Goal: Subscribe to service/newsletter

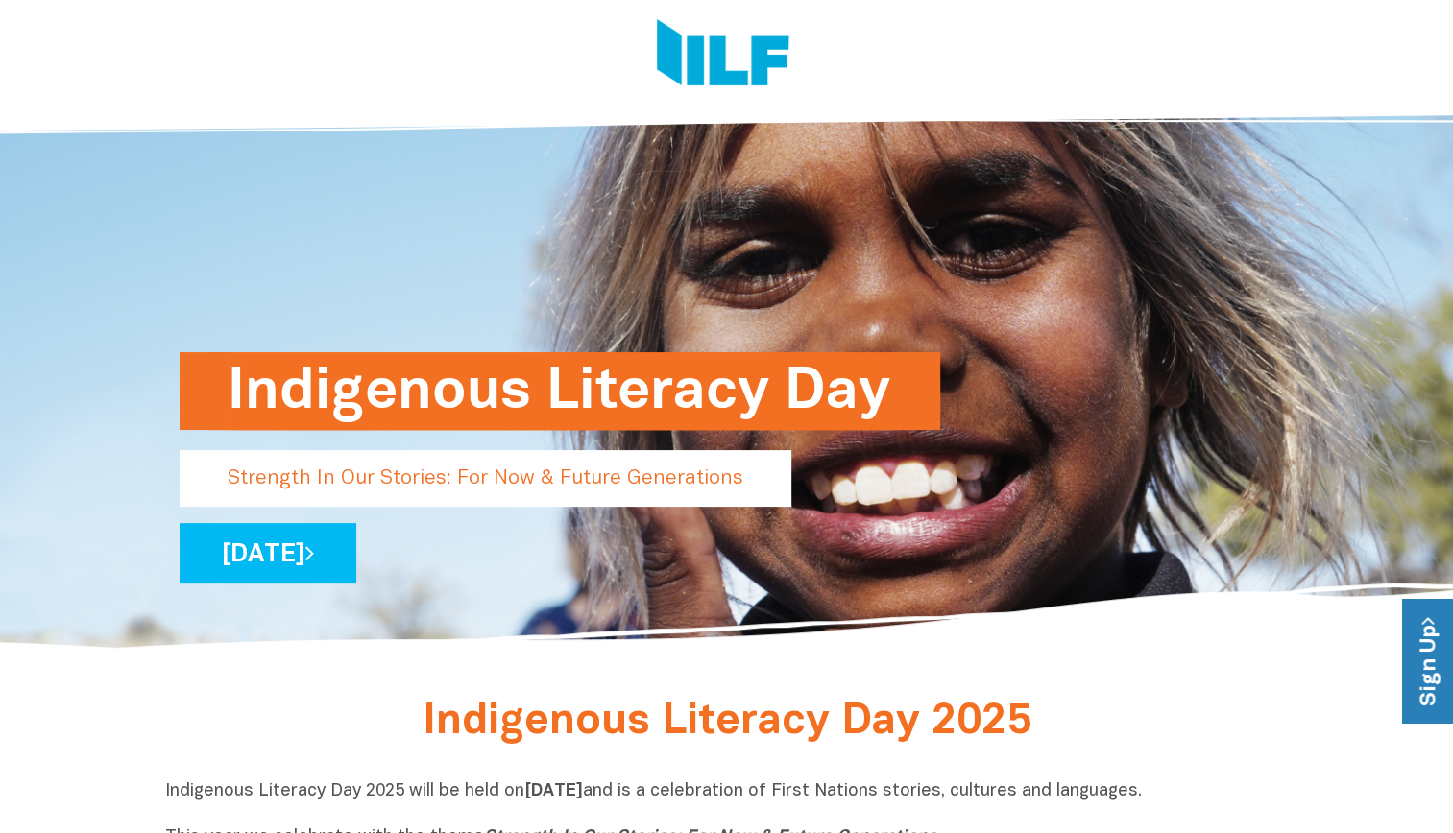
click at [1438, 639] on link "Sign Up" at bounding box center [1429, 662] width 55 height 124
click at [1417, 671] on link "Sign Up" at bounding box center [1429, 662] width 55 height 124
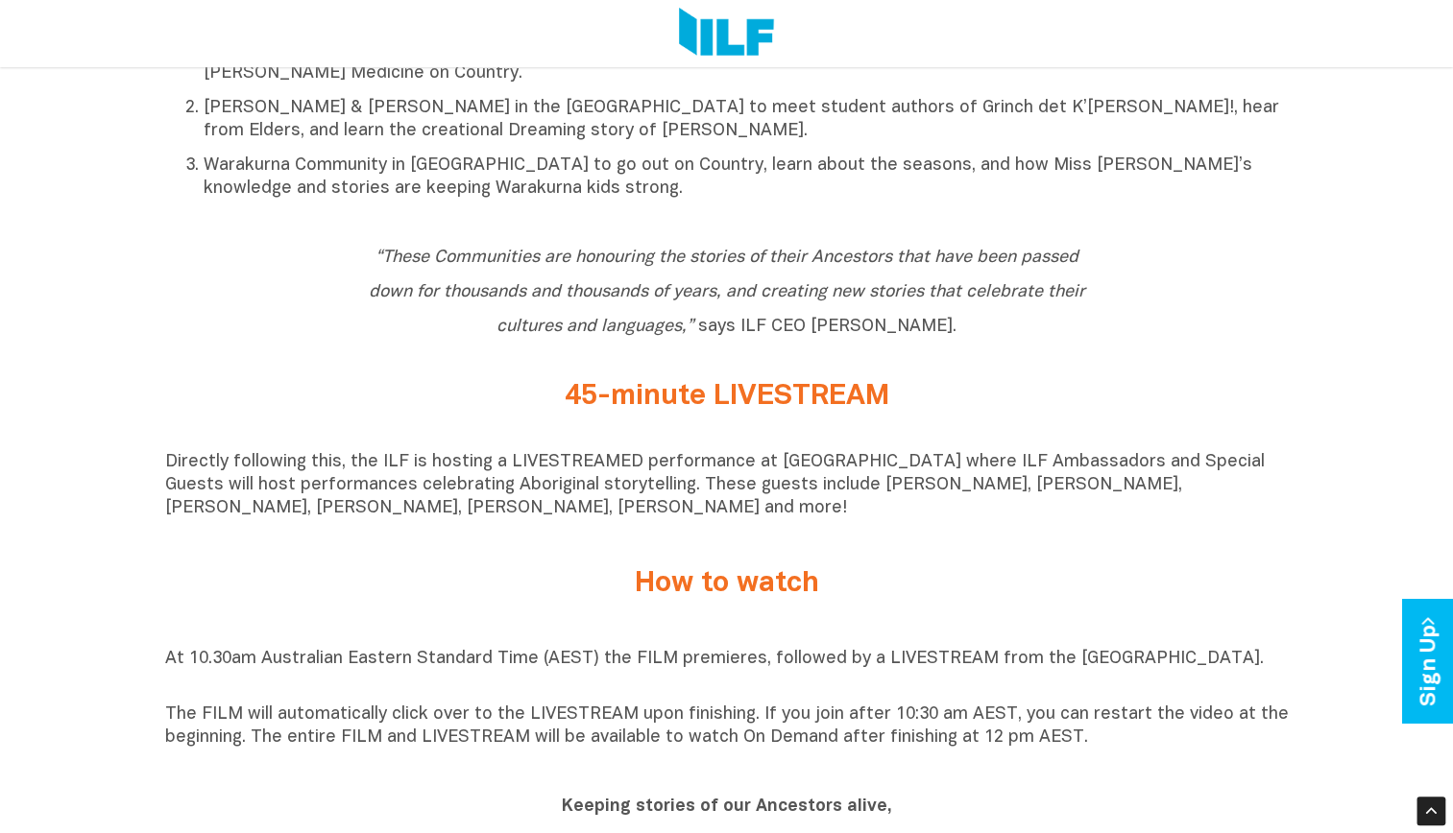
scroll to position [1248, 0]
